Goal: Find specific page/section: Find specific page/section

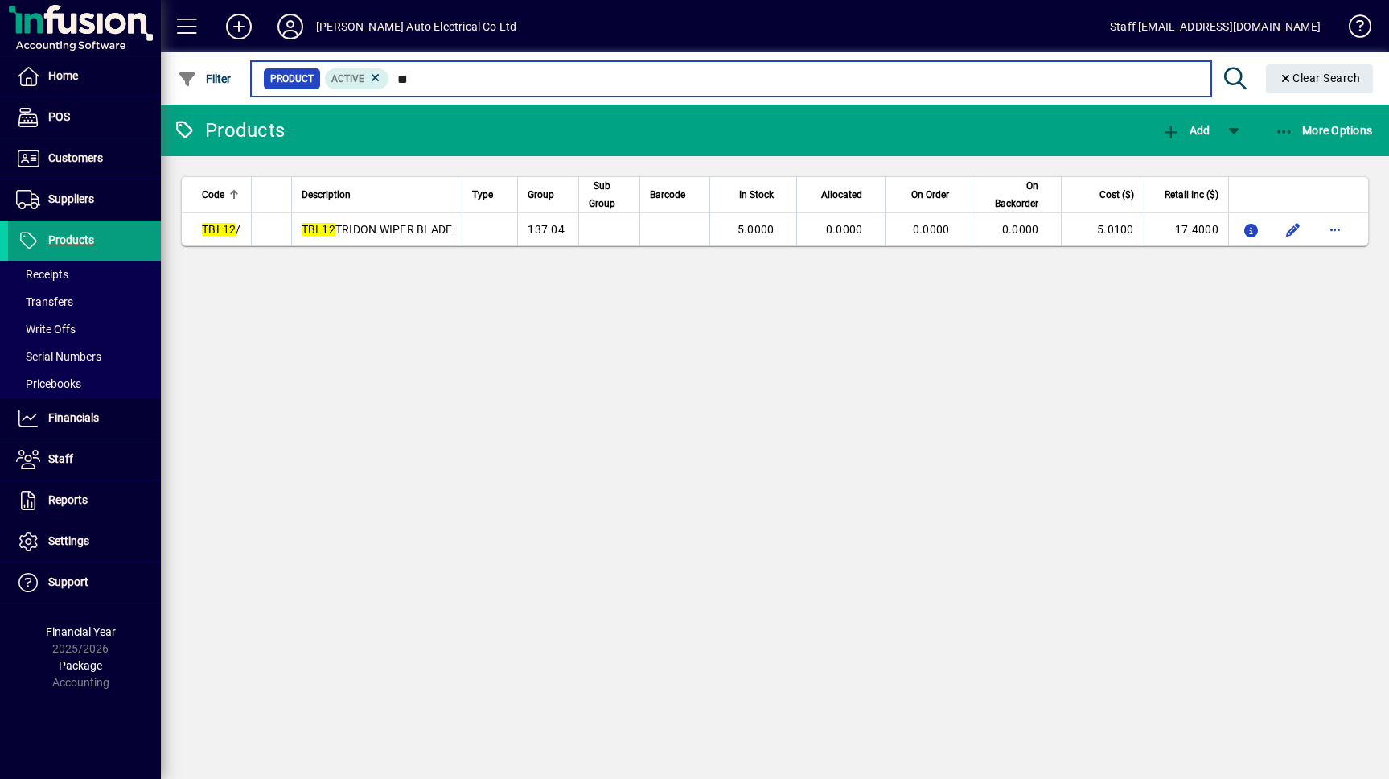
type input "*"
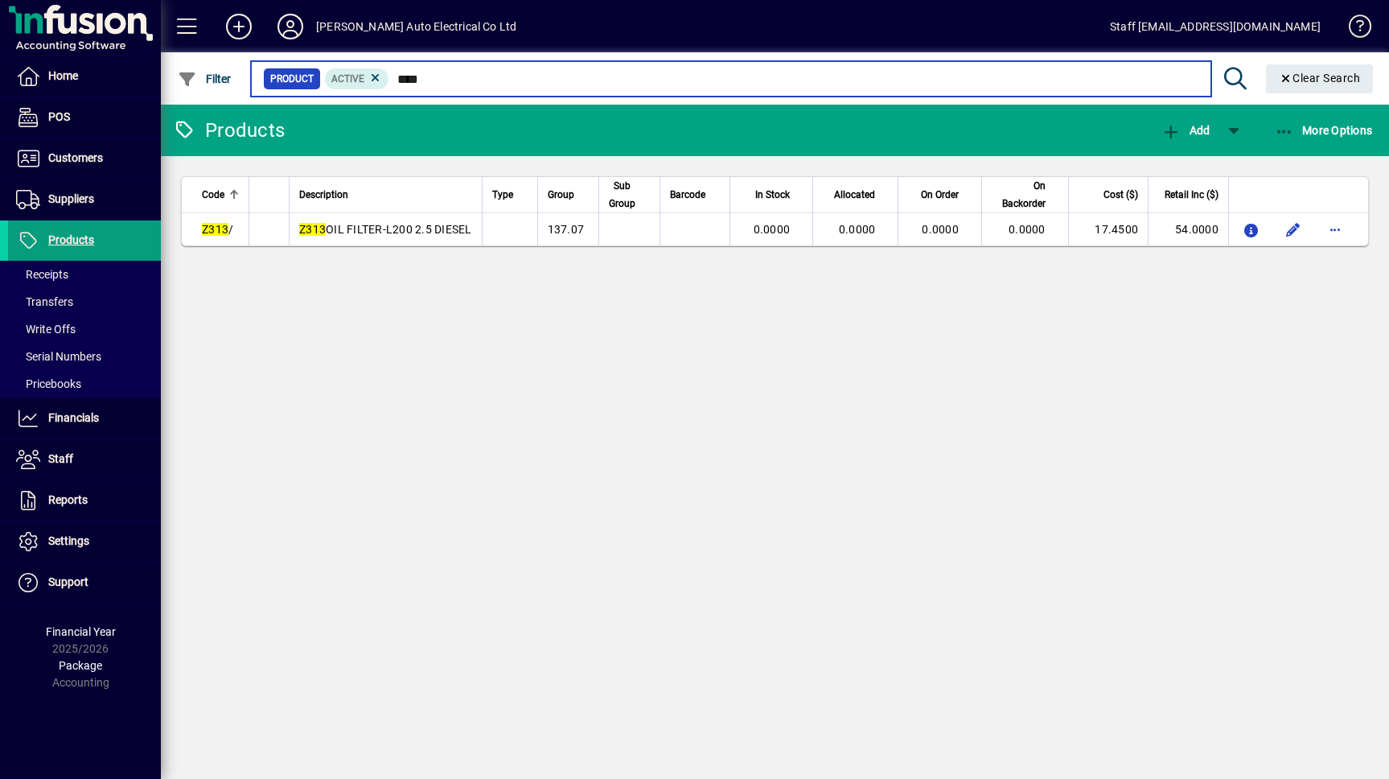
type input "****"
